Goal: Ask a question

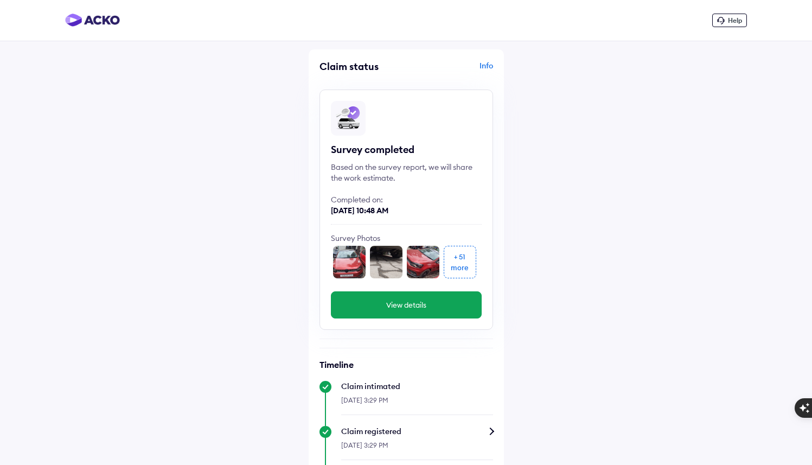
click at [730, 16] on span "Help" at bounding box center [735, 20] width 14 height 8
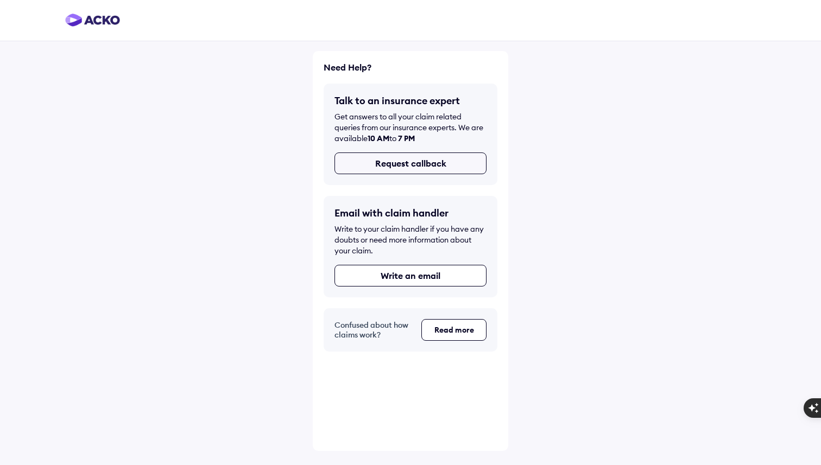
click at [436, 165] on button "Request callback" at bounding box center [410, 164] width 152 height 22
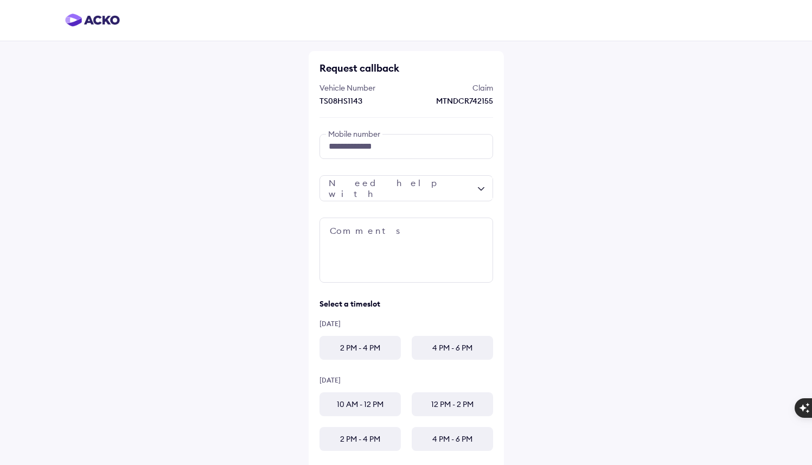
click at [478, 191] on div at bounding box center [407, 188] width 174 height 26
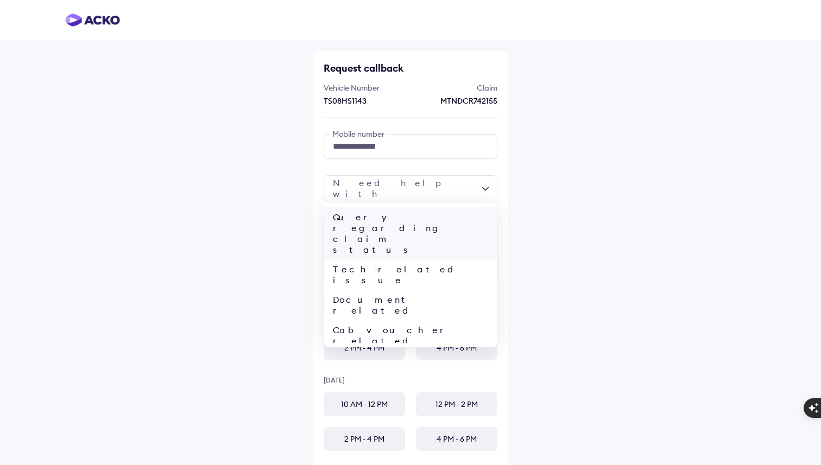
click at [445, 220] on div "Query regarding claim status" at bounding box center [410, 233] width 173 height 52
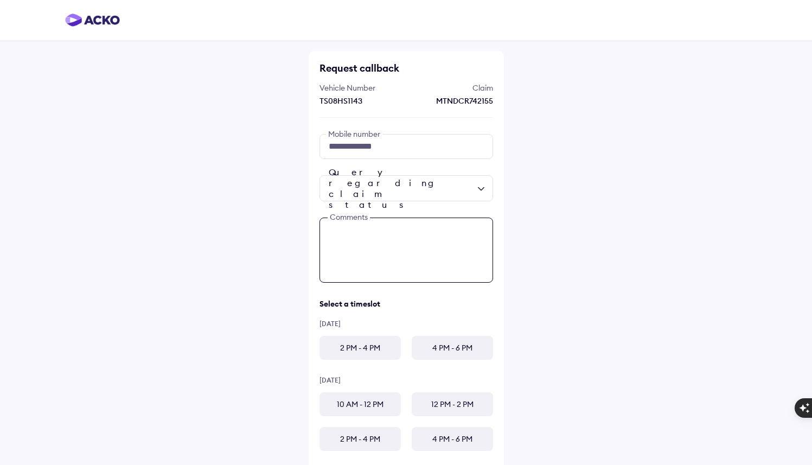
click at [422, 253] on textarea at bounding box center [407, 250] width 174 height 65
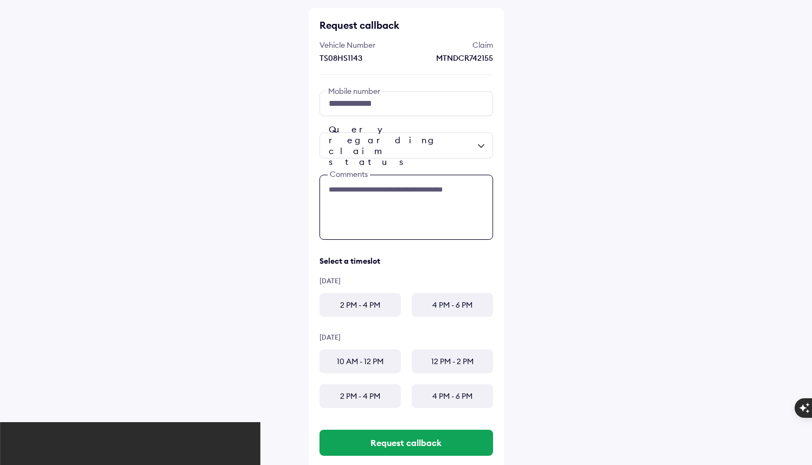
scroll to position [66, 0]
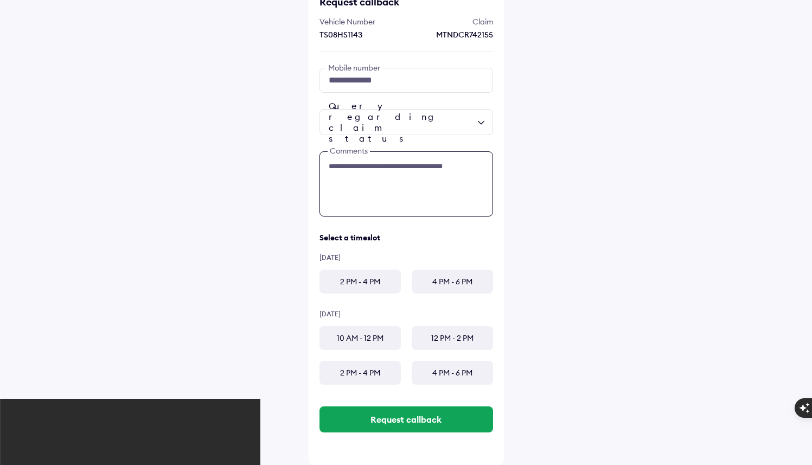
type textarea "**********"
click at [373, 278] on div "2 PM - 4 PM" at bounding box center [360, 282] width 81 height 24
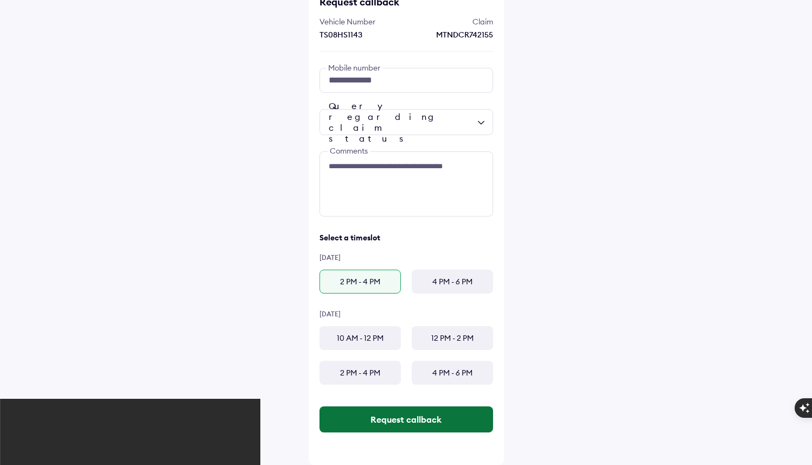
click at [409, 419] on button "Request callback" at bounding box center [407, 420] width 174 height 26
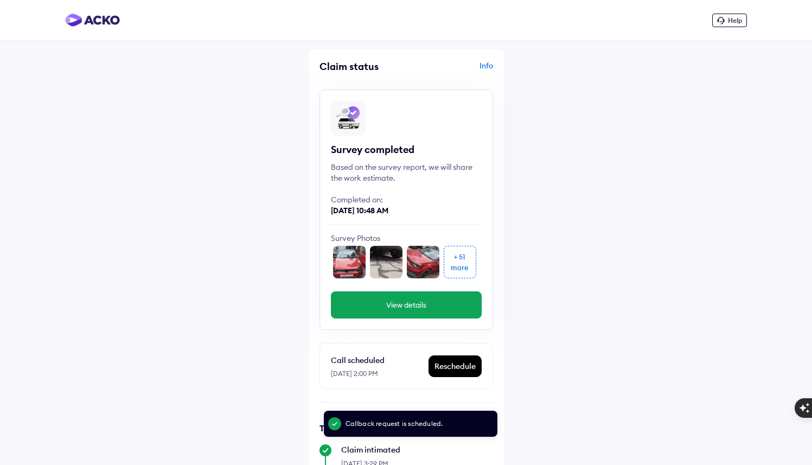
click at [107, 19] on img at bounding box center [92, 20] width 55 height 13
